Goal: Transaction & Acquisition: Subscribe to service/newsletter

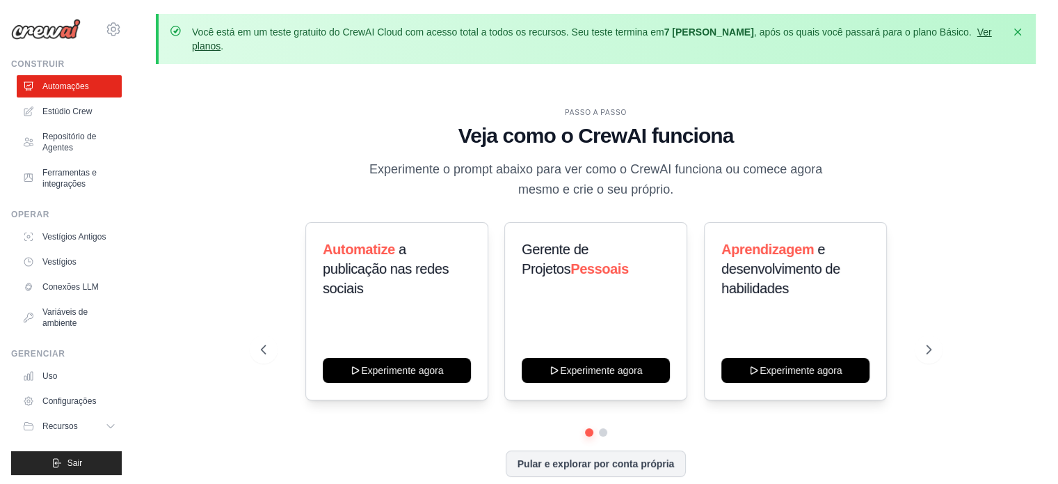
click at [961, 29] on font "Ver planos" at bounding box center [592, 38] width 800 height 25
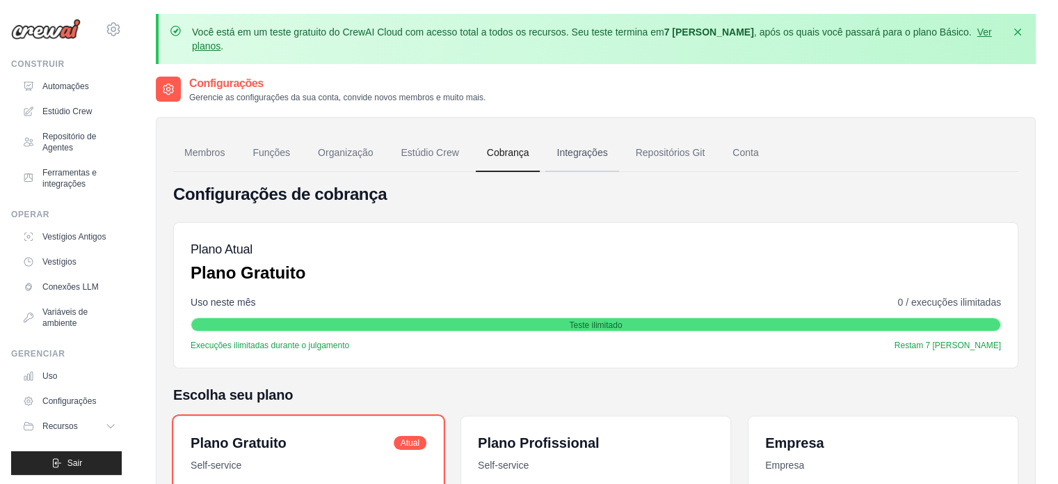
click at [587, 147] on font "Integrações" at bounding box center [582, 152] width 51 height 11
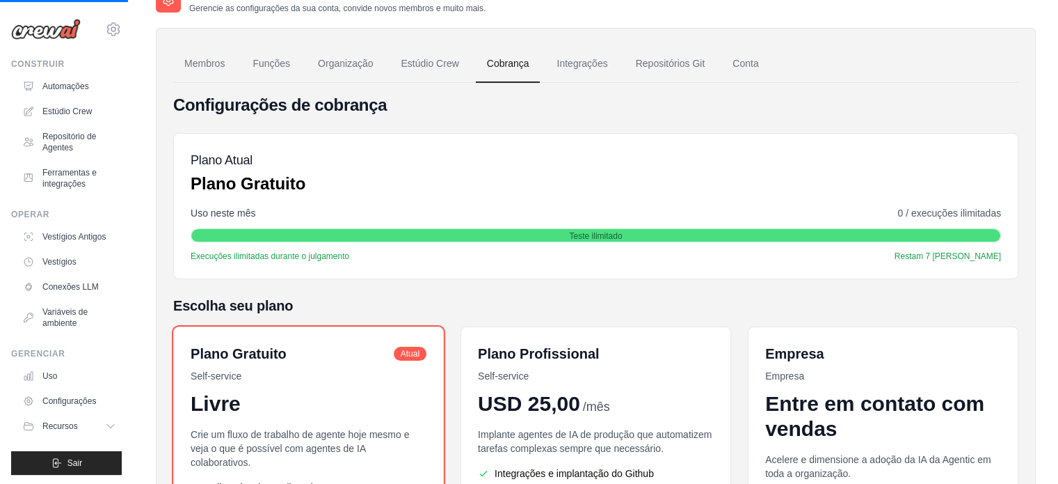
scroll to position [85, 0]
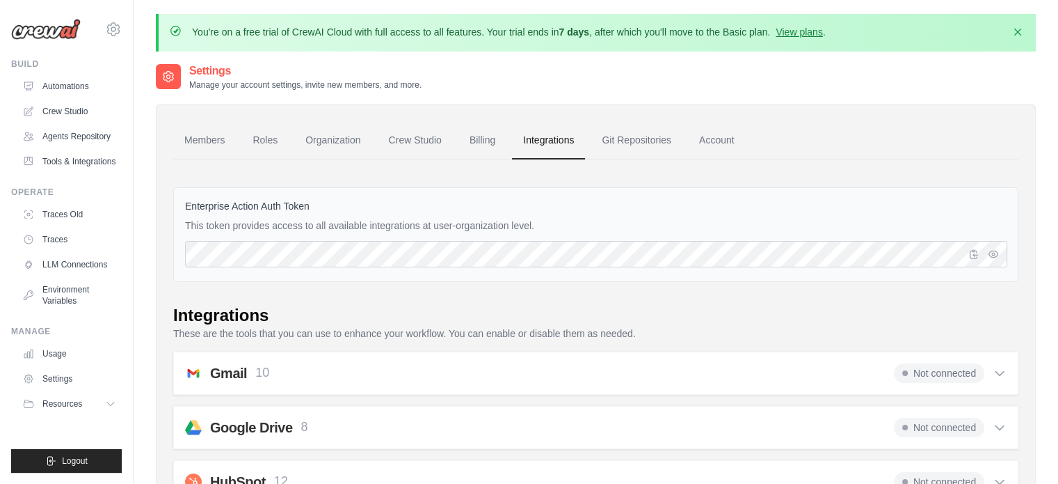
drag, startPoint x: 546, startPoint y: 57, endPoint x: 556, endPoint y: 52, distance: 10.9
click at [712, 141] on link "Account" at bounding box center [717, 141] width 58 height 38
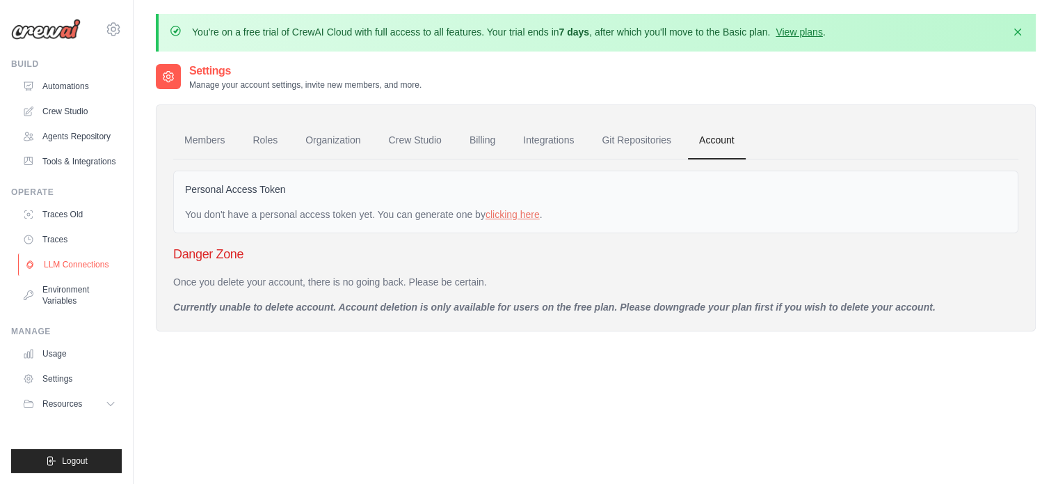
click at [72, 267] on link "LLM Connections" at bounding box center [70, 264] width 105 height 22
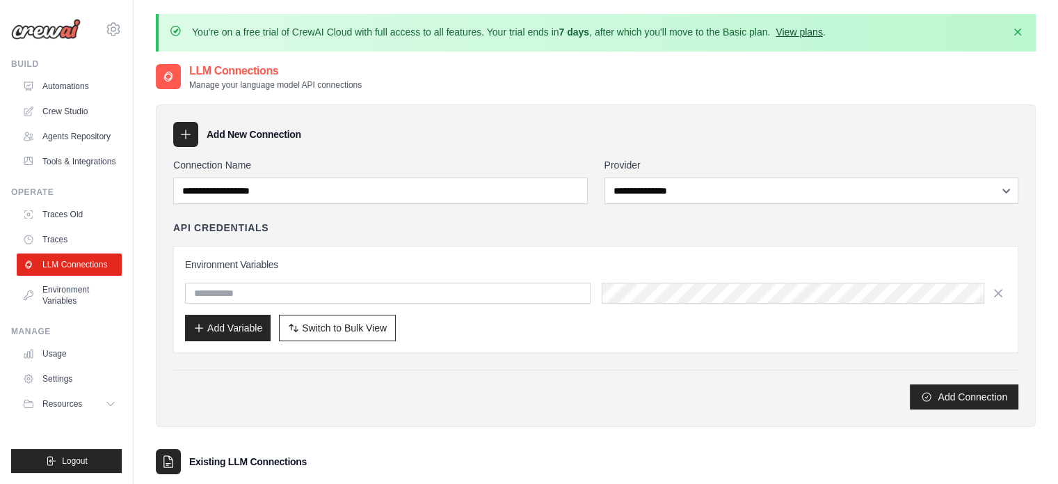
click at [796, 27] on link "View plans" at bounding box center [799, 31] width 47 height 11
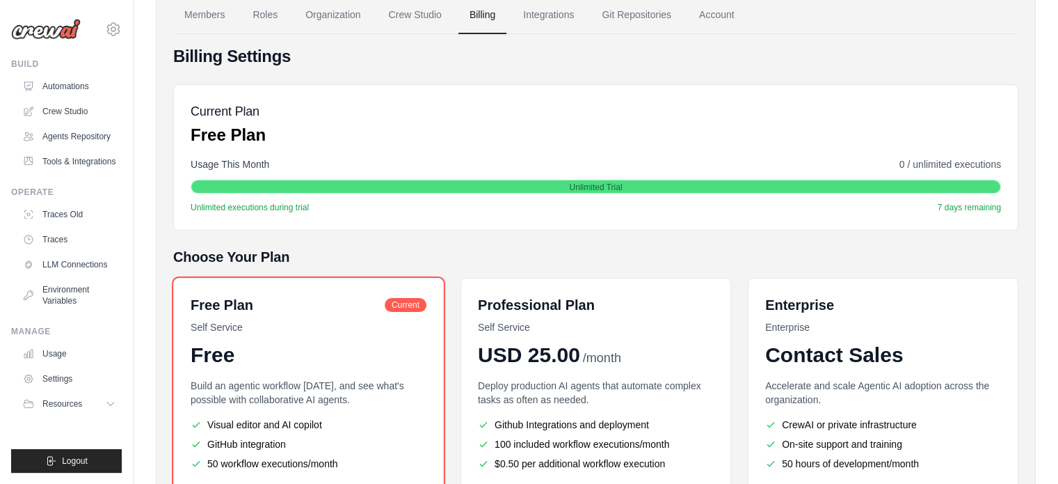
scroll to position [134, 0]
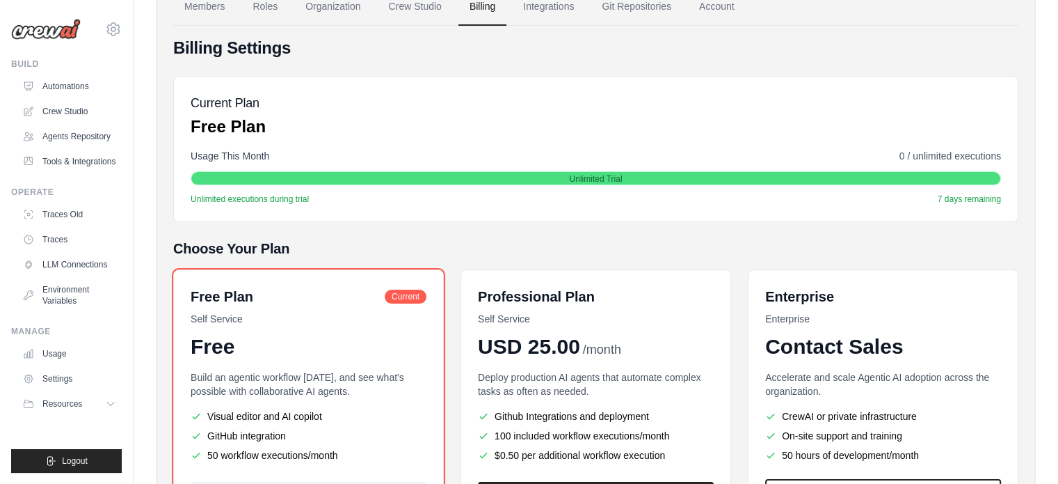
click at [506, 231] on div "Billing Settings Current Plan Free Plan Usage This Month 0 / unlimited executio…" at bounding box center [595, 301] width 845 height 528
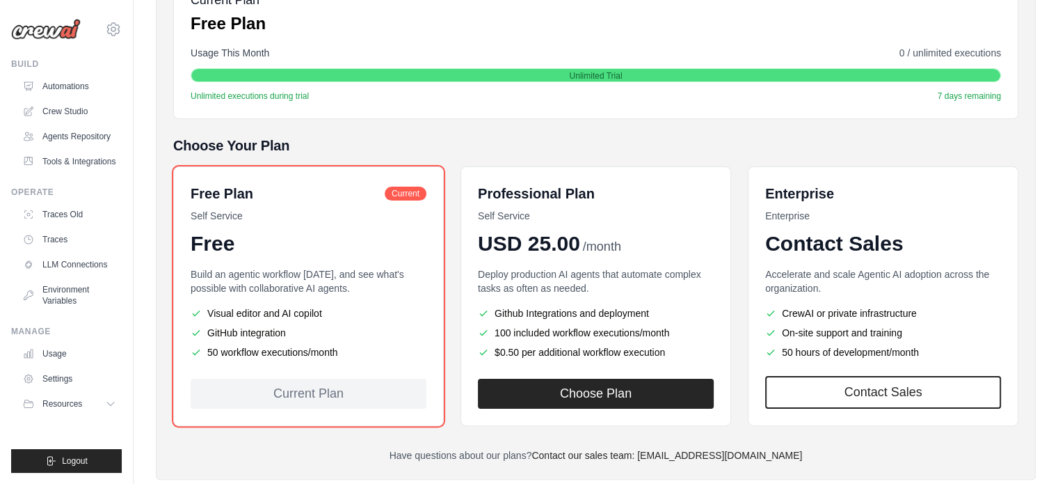
scroll to position [240, 0]
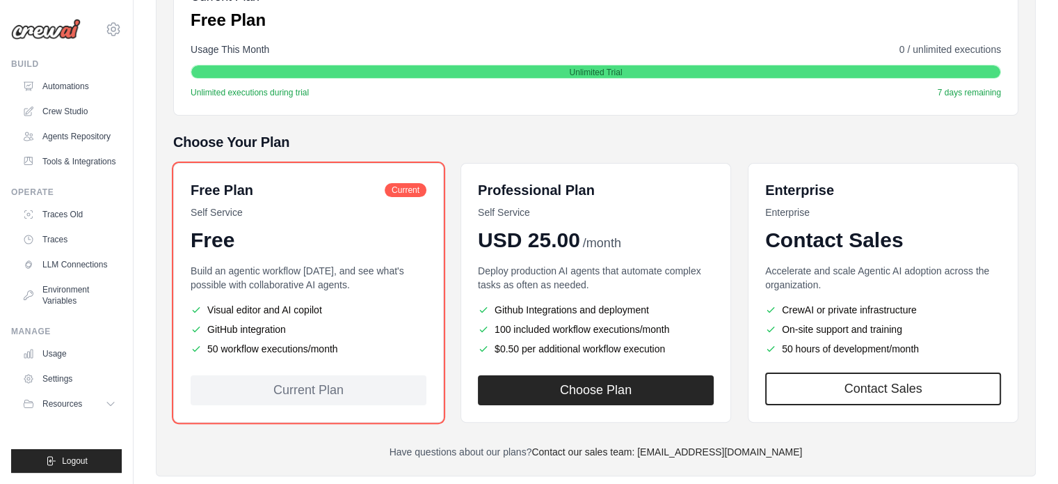
click at [593, 141] on h5 "Choose Your Plan" at bounding box center [595, 141] width 845 height 19
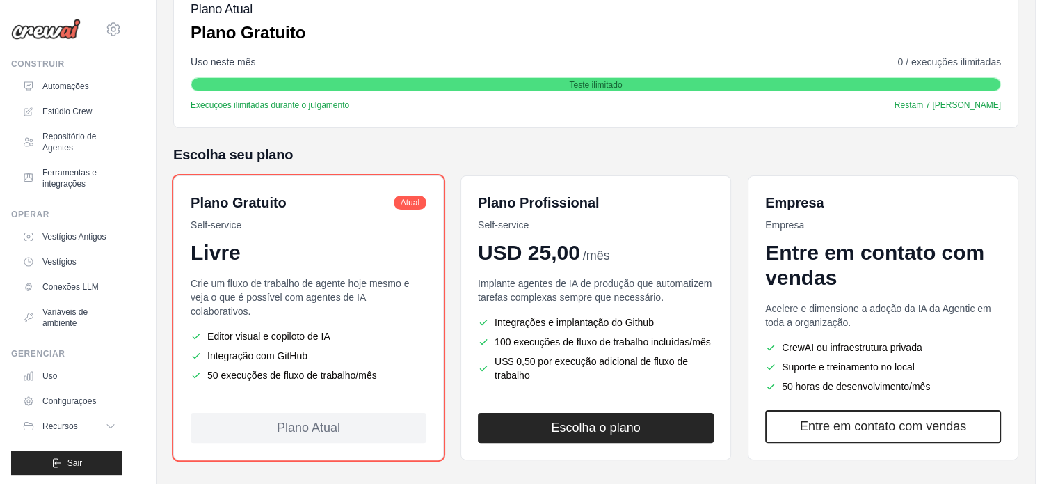
click at [663, 145] on h5 "Escolha seu plano" at bounding box center [595, 154] width 845 height 19
